Goal: Check status: Check status

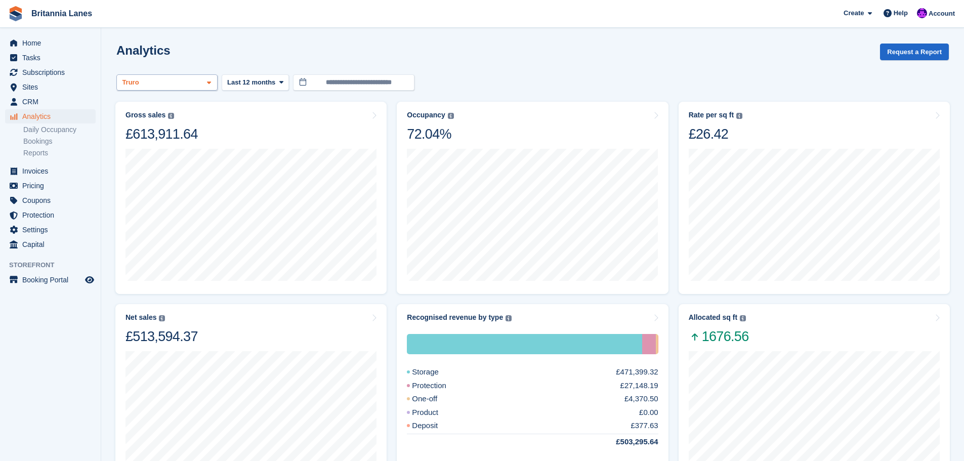
click at [205, 85] on span at bounding box center [209, 83] width 8 height 8
click at [152, 183] on div "Hayle" at bounding box center [167, 191] width 92 height 17
click at [25, 45] on span "Home" at bounding box center [52, 43] width 61 height 14
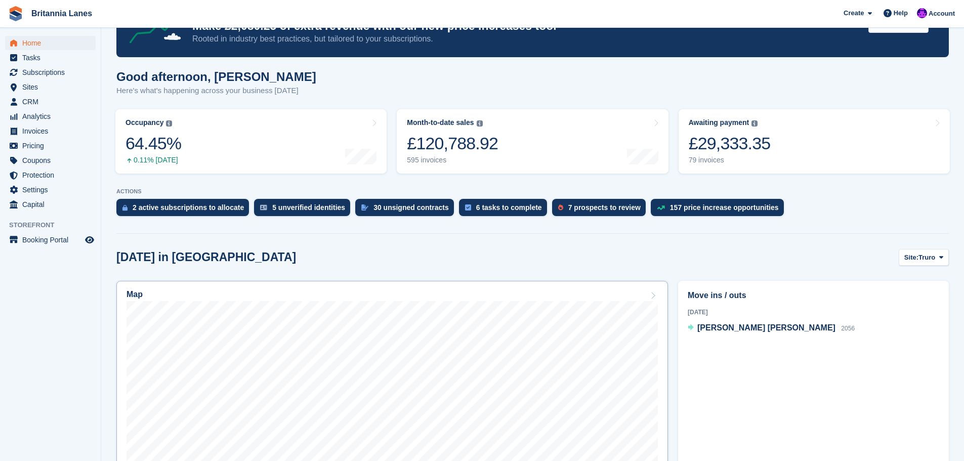
scroll to position [51, 0]
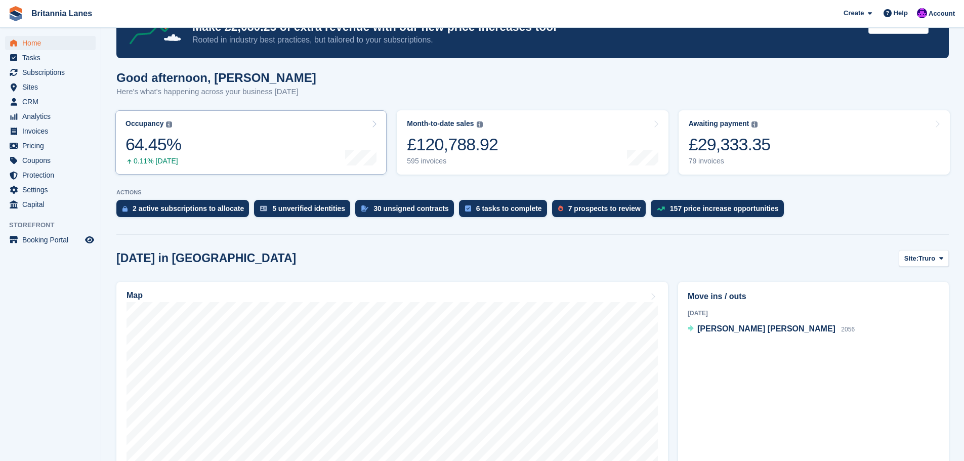
click at [227, 153] on link "Occupancy The percentage of all currently allocated units in terms of area. Inc…" at bounding box center [250, 142] width 271 height 64
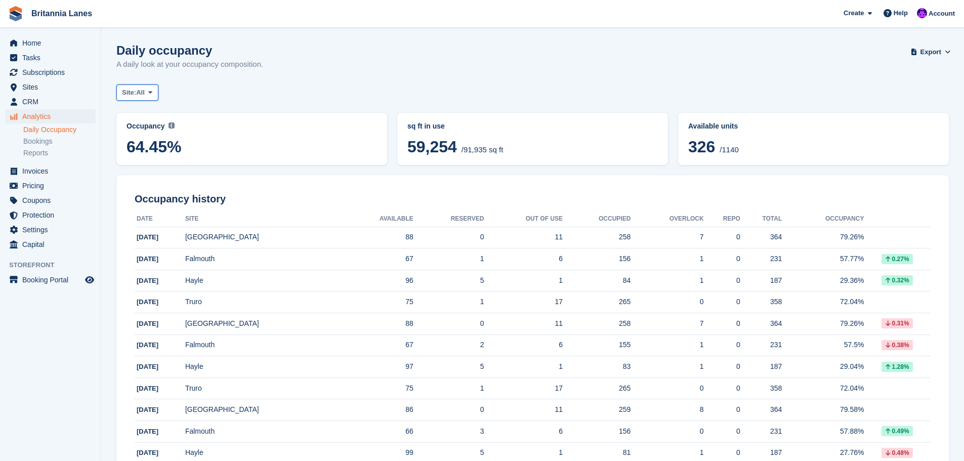
click at [152, 95] on icon at bounding box center [150, 92] width 4 height 7
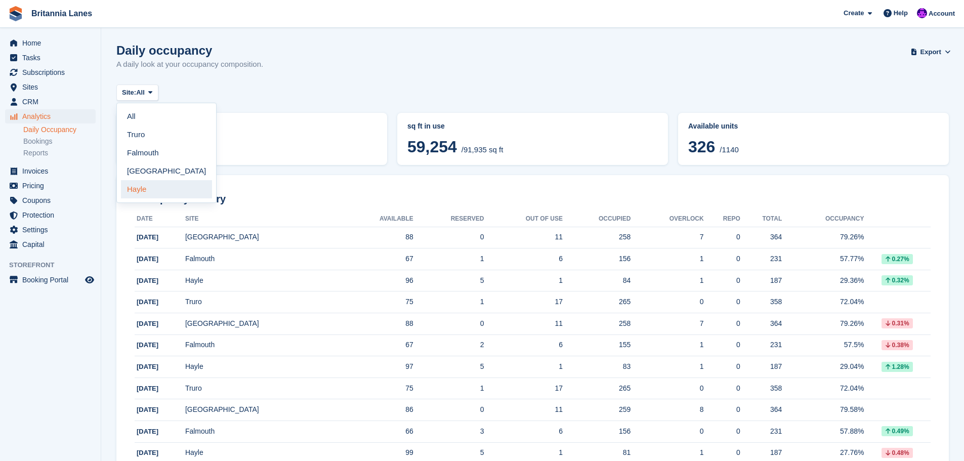
click at [154, 188] on link "Hayle" at bounding box center [166, 189] width 91 height 18
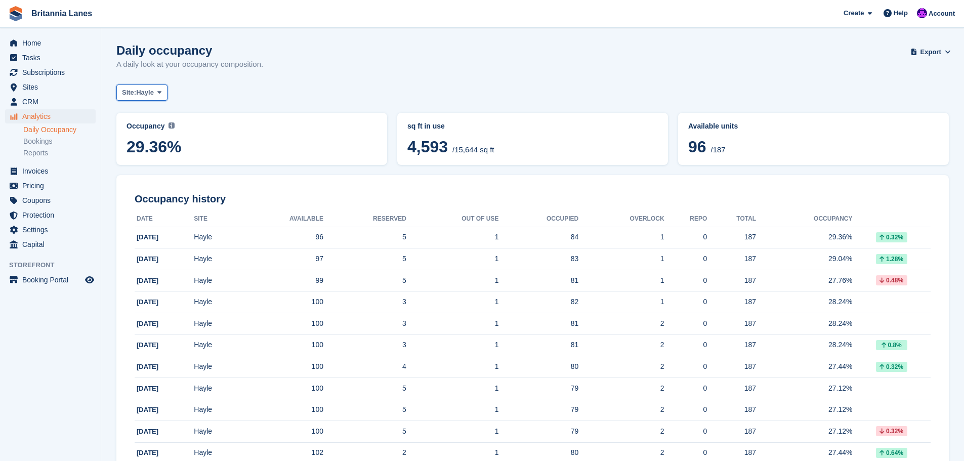
click at [158, 95] on span at bounding box center [159, 93] width 8 height 8
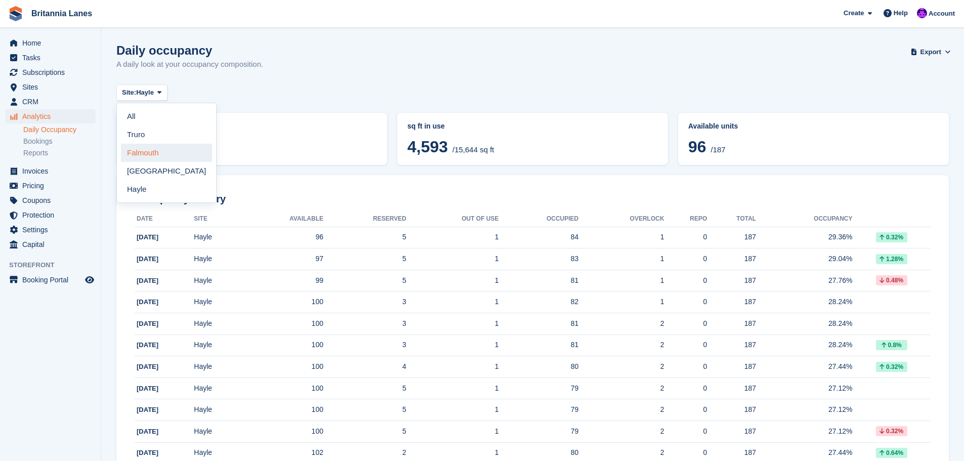
click at [143, 154] on link "Falmouth" at bounding box center [166, 153] width 91 height 18
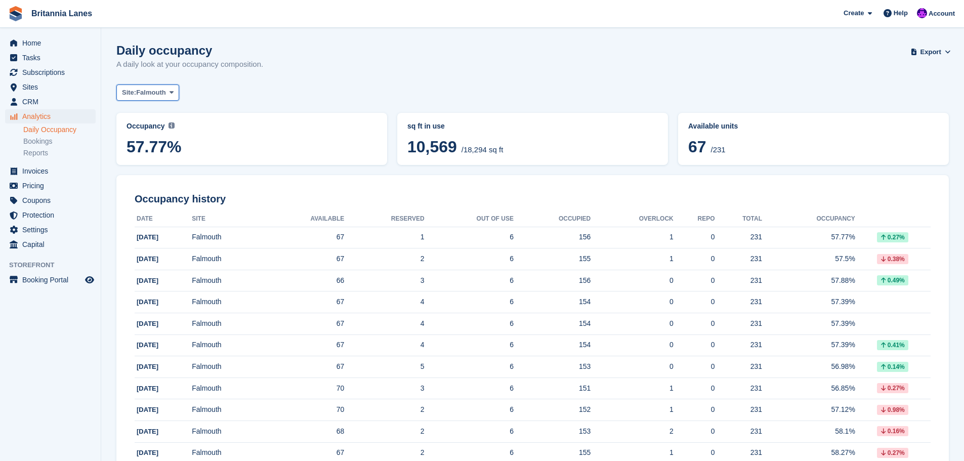
click at [167, 91] on span at bounding box center [171, 93] width 8 height 8
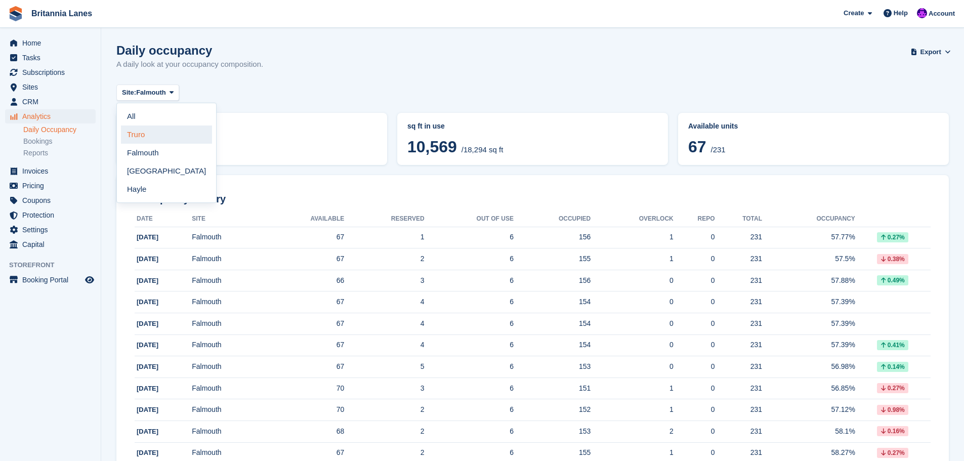
click at [146, 141] on link "Truro" at bounding box center [166, 134] width 91 height 18
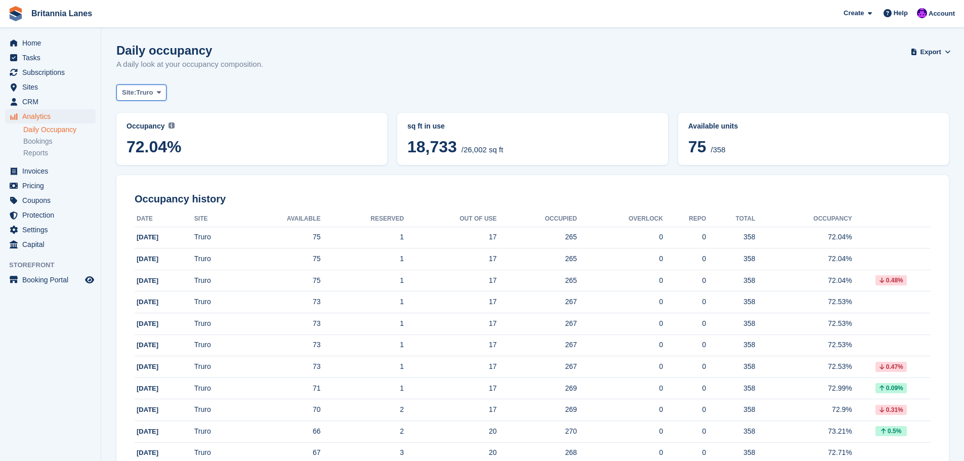
click at [151, 93] on span "Truro" at bounding box center [144, 93] width 17 height 10
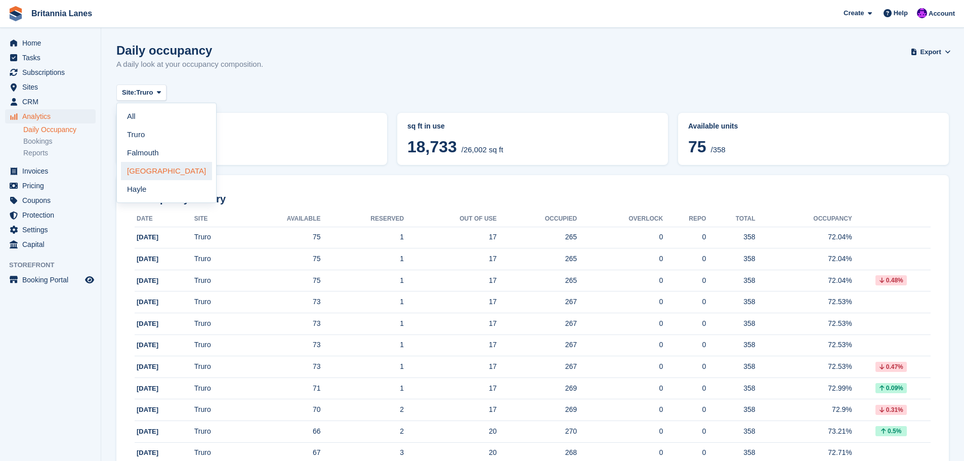
click at [148, 176] on link "[GEOGRAPHIC_DATA]" at bounding box center [166, 171] width 91 height 18
